Goal: Task Accomplishment & Management: Manage account settings

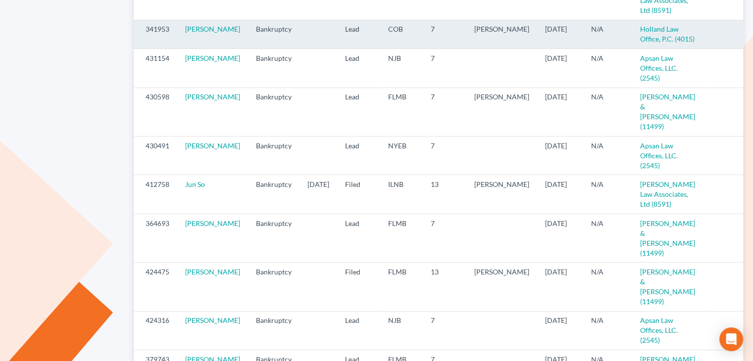
scroll to position [204, 0]
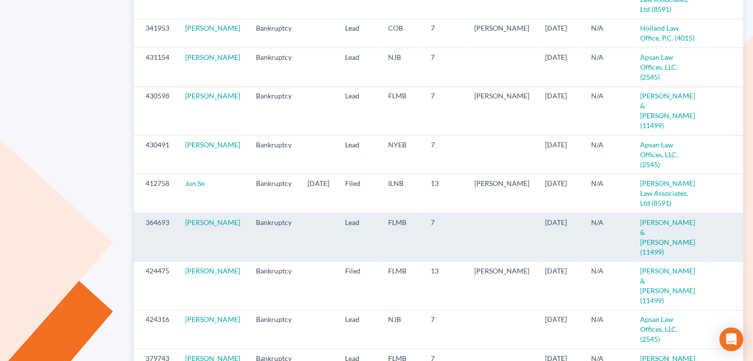
click at [751, 224] on icon "visibility" at bounding box center [754, 223] width 7 height 7
click at [751, 223] on icon "visibility" at bounding box center [754, 223] width 7 height 7
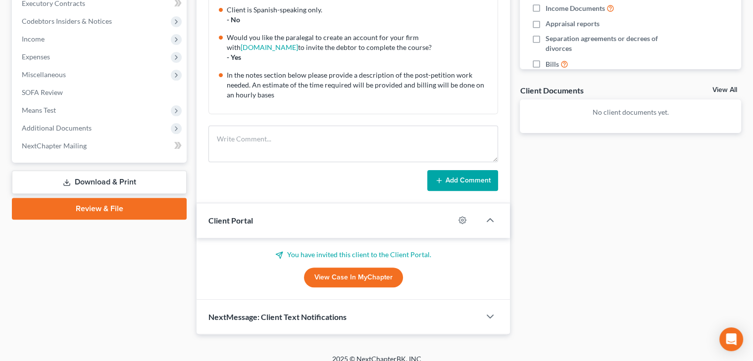
scroll to position [296, 0]
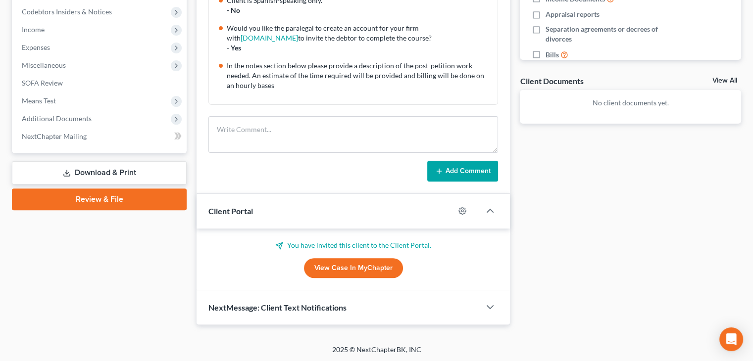
click at [454, 224] on div "Client Portal" at bounding box center [326, 211] width 258 height 34
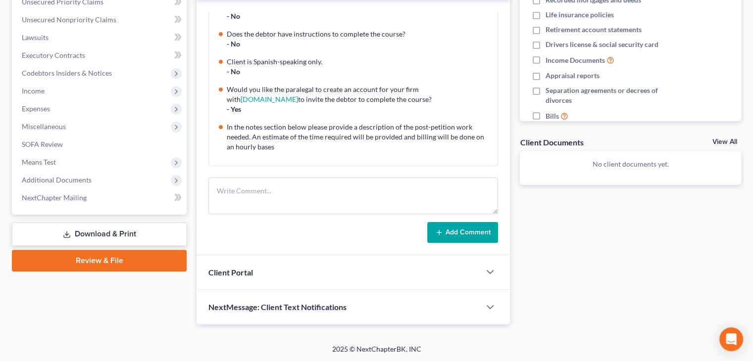
click at [413, 273] on div "Client Portal" at bounding box center [339, 272] width 284 height 34
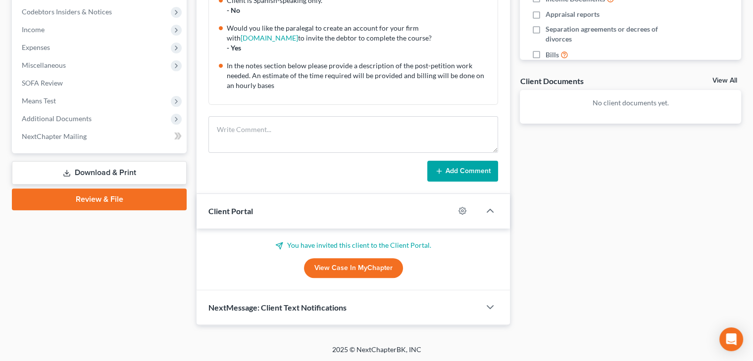
click at [386, 267] on link "View Case in MyChapter" at bounding box center [353, 268] width 99 height 20
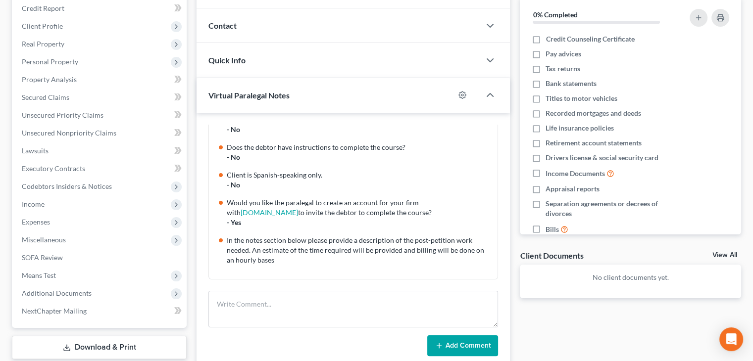
scroll to position [0, 0]
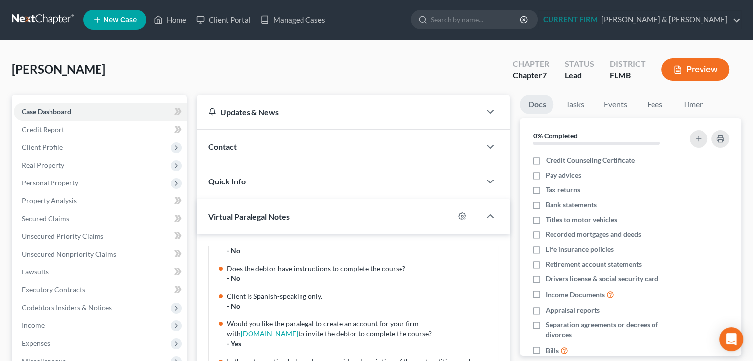
click at [59, 15] on link at bounding box center [43, 20] width 63 height 18
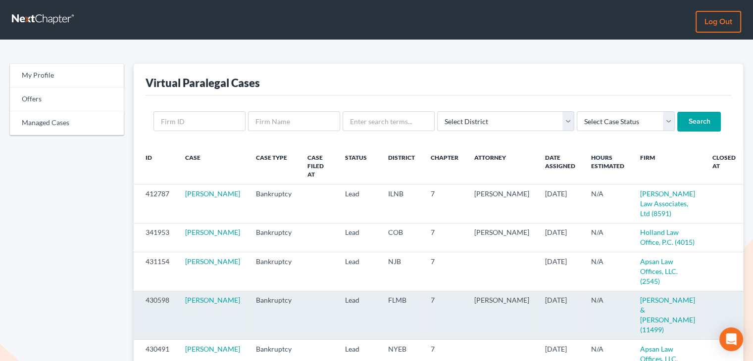
click at [751, 304] on icon "visibility" at bounding box center [754, 301] width 7 height 7
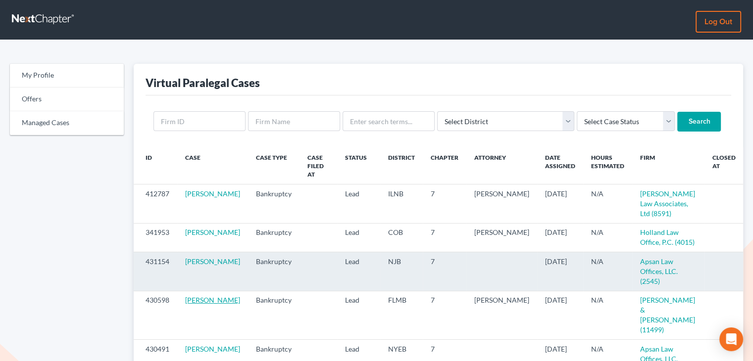
click at [202, 304] on link "[PERSON_NAME]" at bounding box center [212, 300] width 55 height 8
click at [209, 291] on td "[PERSON_NAME]" at bounding box center [212, 271] width 71 height 39
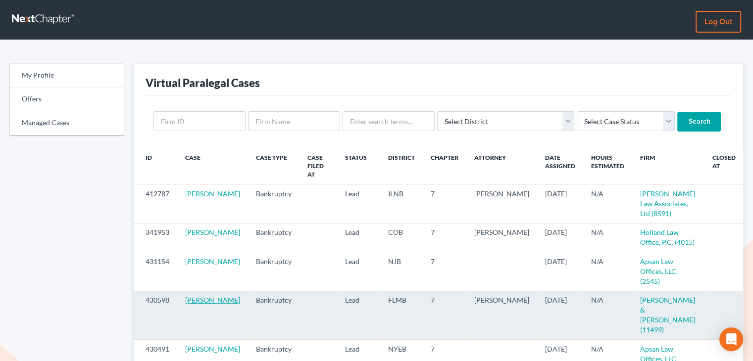
click at [213, 304] on link "[PERSON_NAME]" at bounding box center [212, 300] width 55 height 8
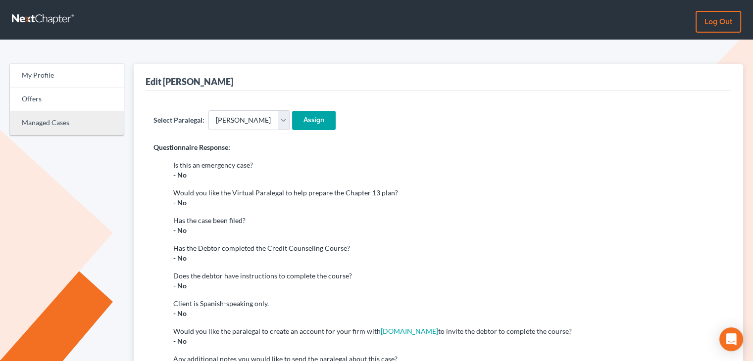
click at [86, 130] on link "Managed Cases" at bounding box center [67, 123] width 114 height 24
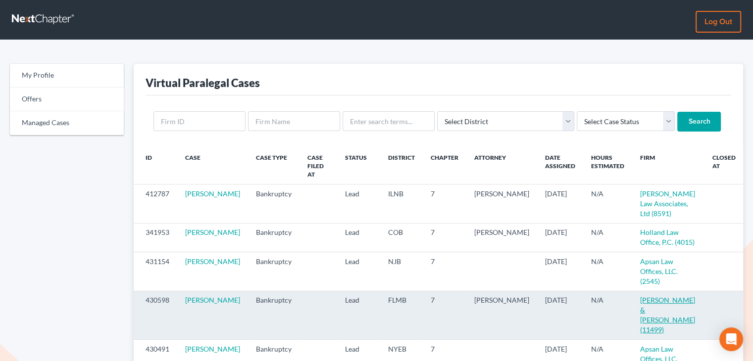
click at [653, 323] on link "[PERSON_NAME] & [PERSON_NAME] (11499)" at bounding box center [667, 315] width 55 height 38
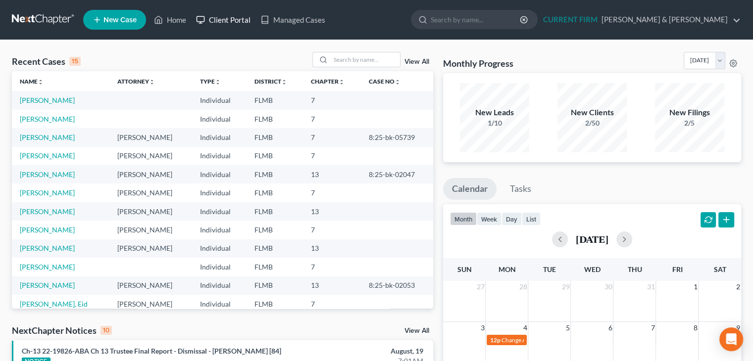
click at [235, 24] on link "Client Portal" at bounding box center [223, 20] width 64 height 18
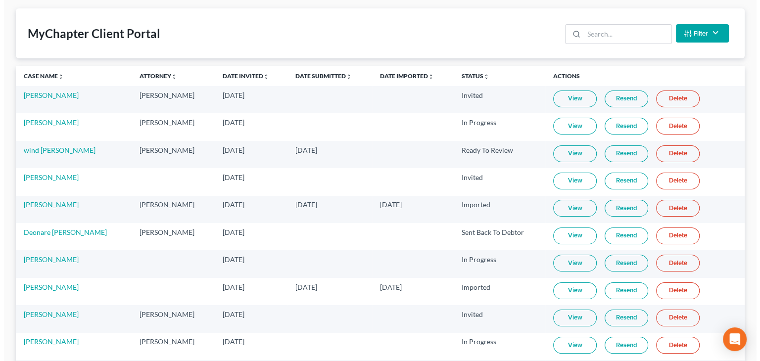
scroll to position [45, 0]
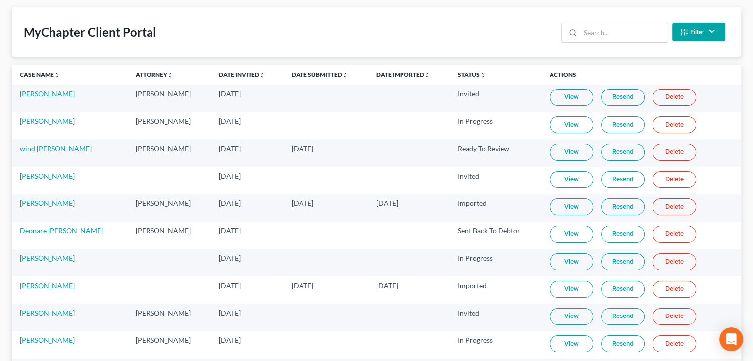
click at [603, 262] on link "Resend" at bounding box center [623, 261] width 44 height 17
